Goal: Task Accomplishment & Management: Use online tool/utility

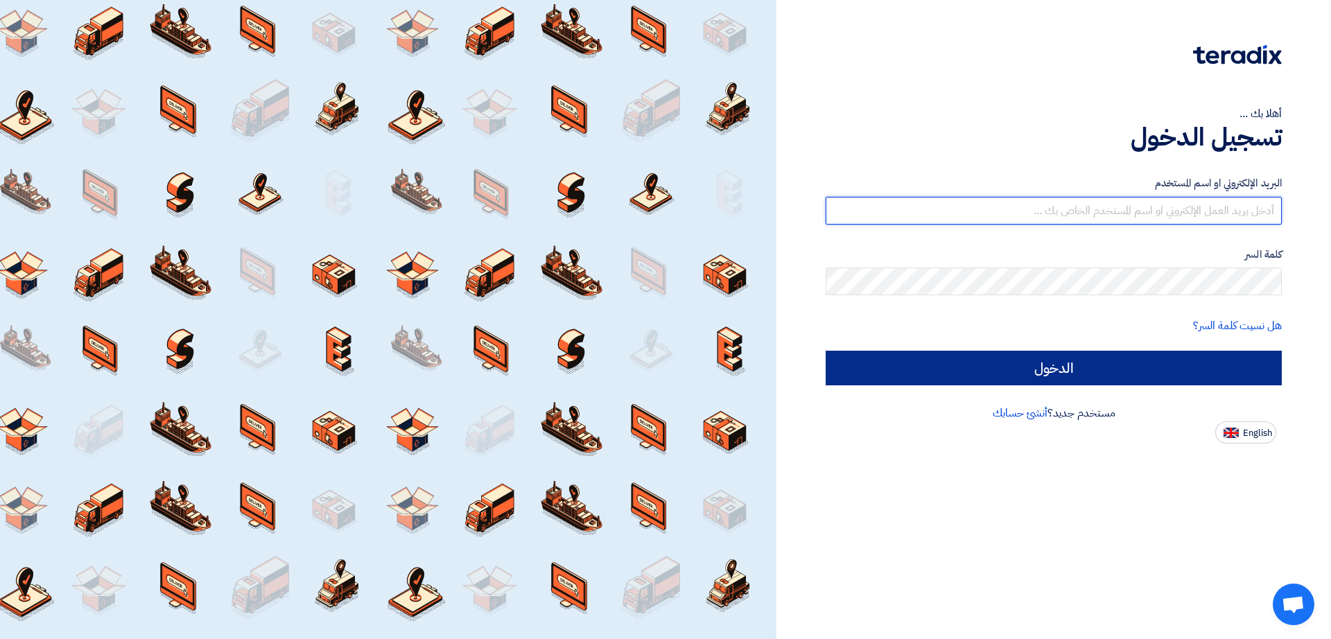
type input "[EMAIL_ADDRESS][DOMAIN_NAME]"
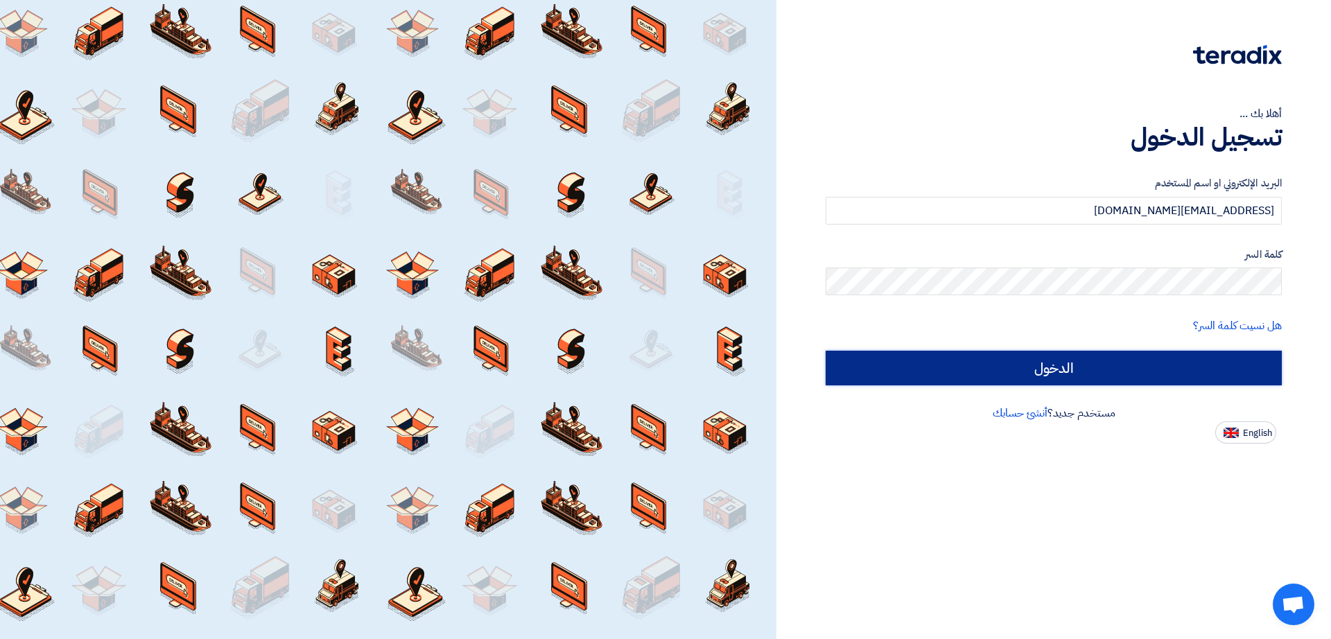
click at [867, 361] on input "الدخول" at bounding box center [1054, 368] width 456 height 35
click at [893, 370] on input "الدخول" at bounding box center [1054, 368] width 456 height 35
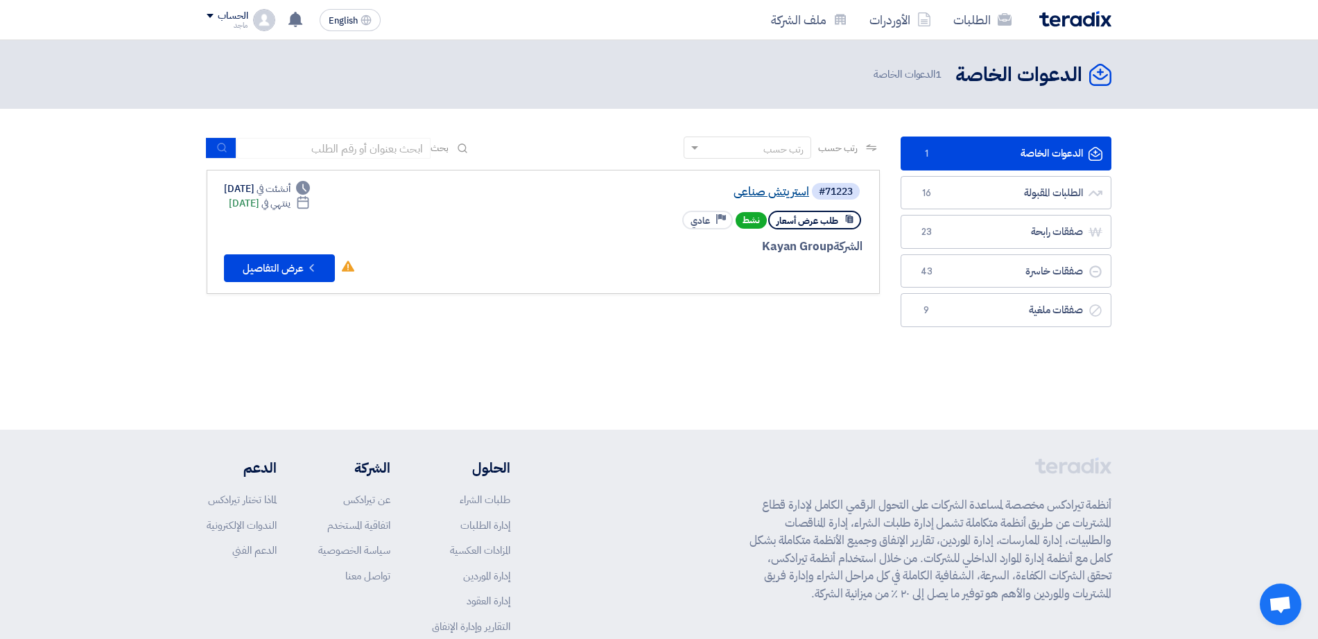
click at [792, 193] on link "استريتش صناعى" at bounding box center [670, 192] width 277 height 12
